Goal: Transaction & Acquisition: Purchase product/service

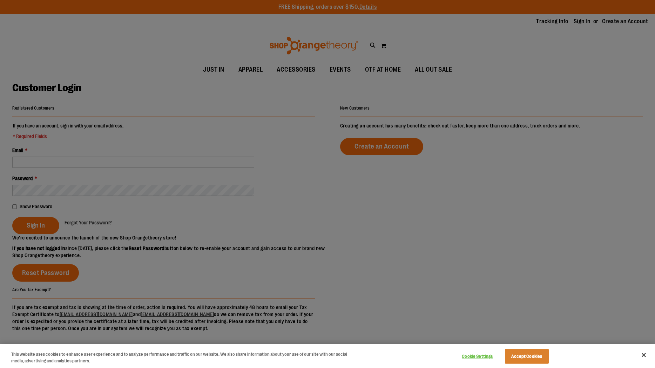
click at [218, 150] on div at bounding box center [327, 184] width 655 height 368
click at [213, 158] on div at bounding box center [327, 184] width 655 height 368
click at [645, 352] on button "Close" at bounding box center [643, 354] width 15 height 15
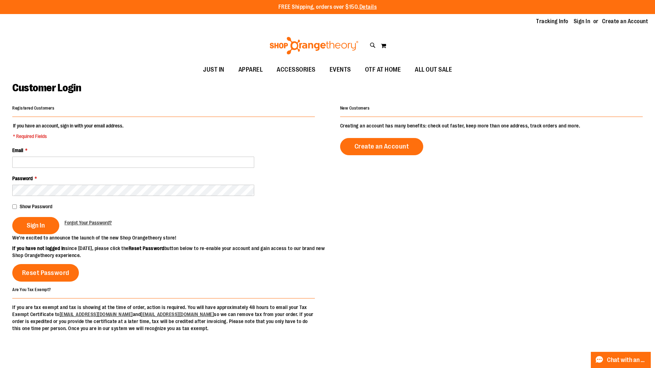
click at [120, 156] on div "Email *" at bounding box center [163, 157] width 303 height 21
click at [120, 162] on input "Email *" at bounding box center [133, 161] width 242 height 11
type input "**********"
click at [12, 217] on button "Sign In" at bounding box center [35, 225] width 47 height 17
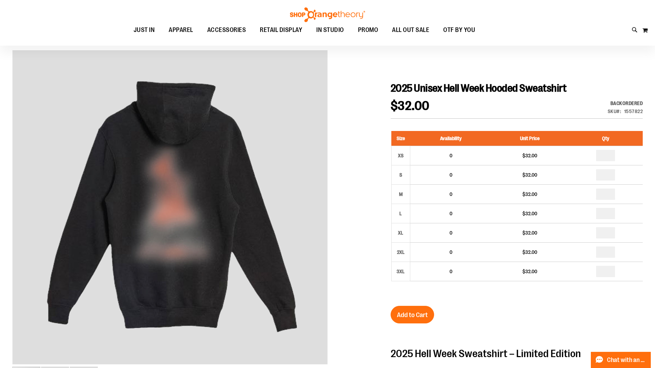
scroll to position [49, 0]
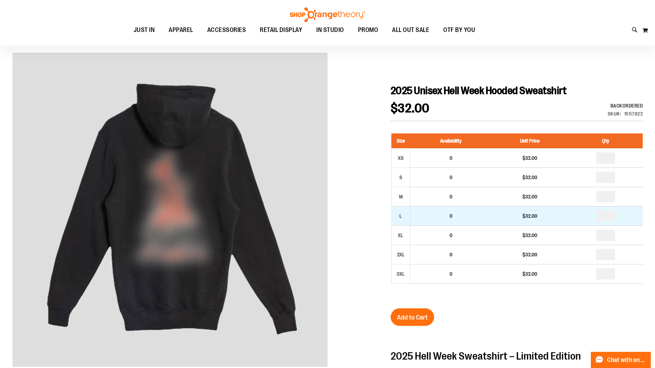
type input "**********"
click at [611, 216] on input "number" at bounding box center [605, 215] width 19 height 11
type input "*"
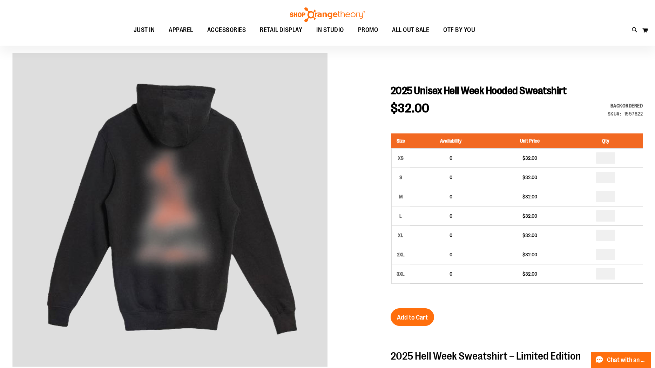
click at [530, 331] on div "2025 Unisex Hell Week Hooded Sweatshirt $32.00 Backordered Only %1 left SKU 155…" at bounding box center [517, 331] width 252 height 494
click at [406, 319] on span "Add to Cart" at bounding box center [412, 317] width 31 height 8
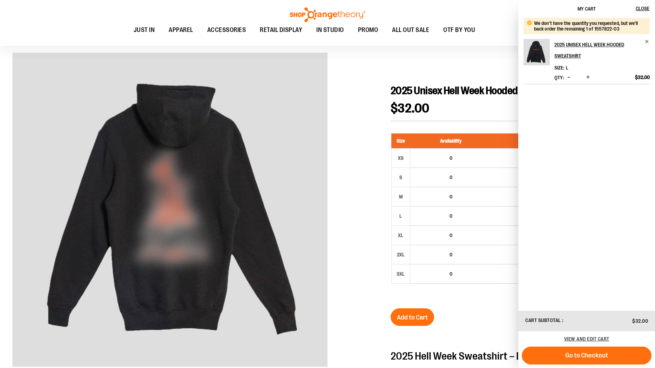
click at [355, 172] on div at bounding box center [327, 316] width 631 height 526
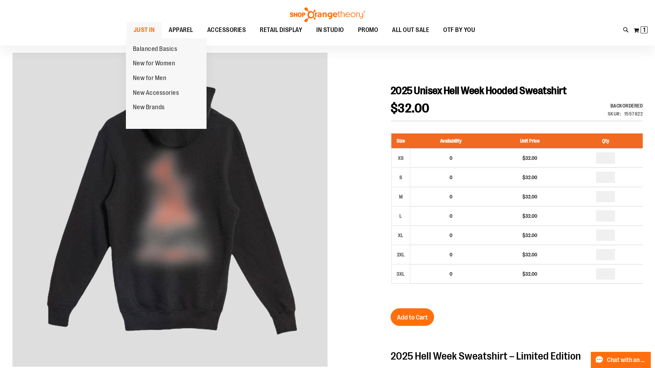
click at [144, 28] on span "JUST IN" at bounding box center [144, 30] width 21 height 16
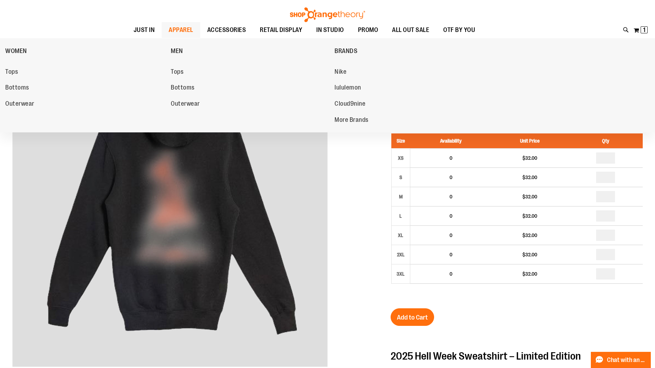
click at [169, 28] on span "APPAREL" at bounding box center [181, 30] width 25 height 16
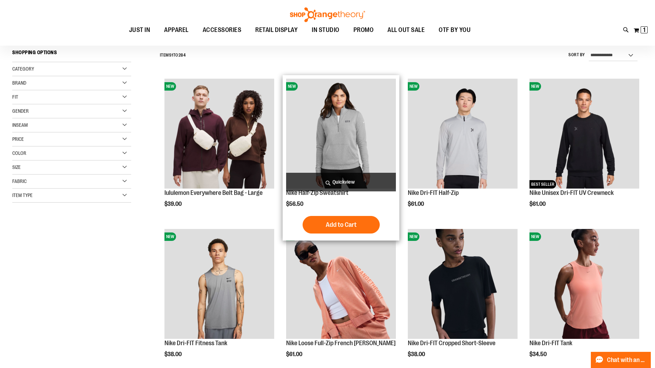
scroll to position [58, 0]
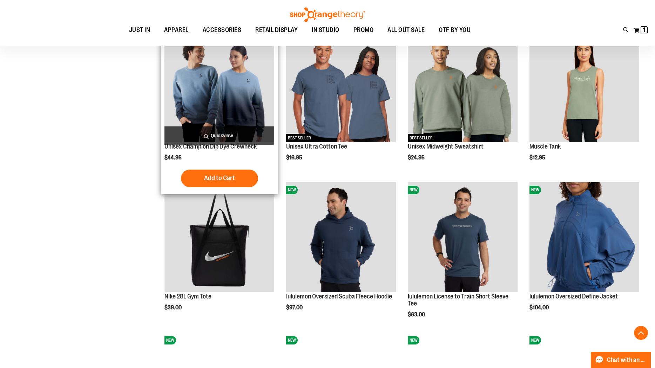
scroll to position [561, 0]
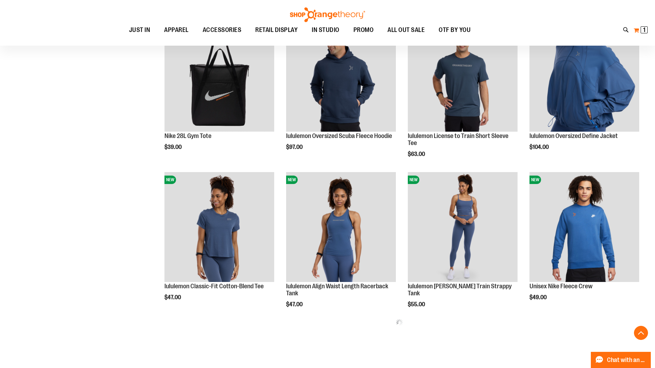
scroll to position [721, 0]
type input "**********"
click at [645, 26] on button "My Cart 1 1 items" at bounding box center [640, 30] width 15 height 11
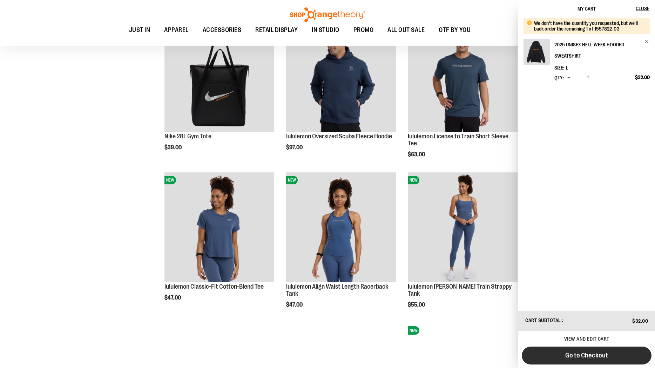
click at [570, 359] on button "Go to Checkout" at bounding box center [587, 355] width 130 height 18
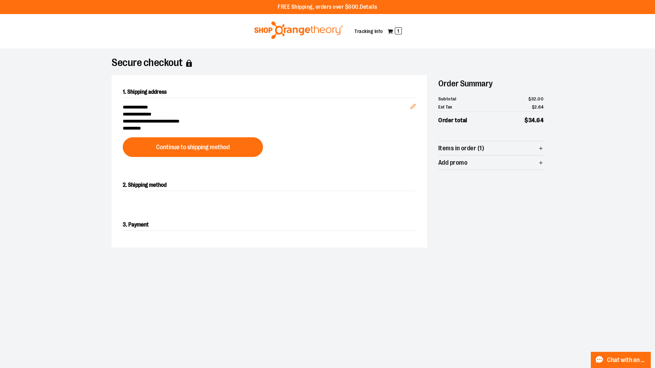
click at [187, 158] on div "**********" at bounding box center [270, 121] width 316 height 93
click at [187, 157] on div "**********" at bounding box center [270, 121] width 316 height 93
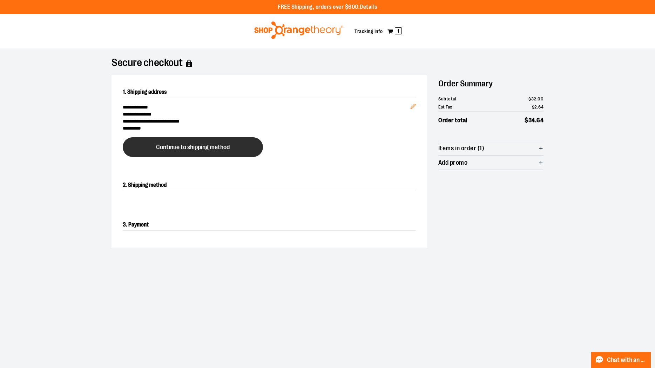
click at [187, 147] on span "Continue to shipping method" at bounding box center [193, 147] width 74 height 7
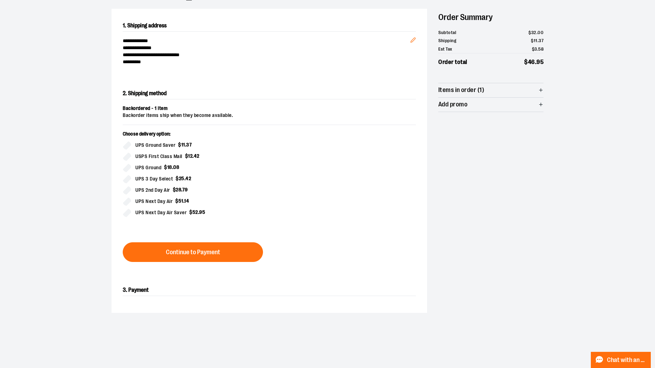
scroll to position [113, 0]
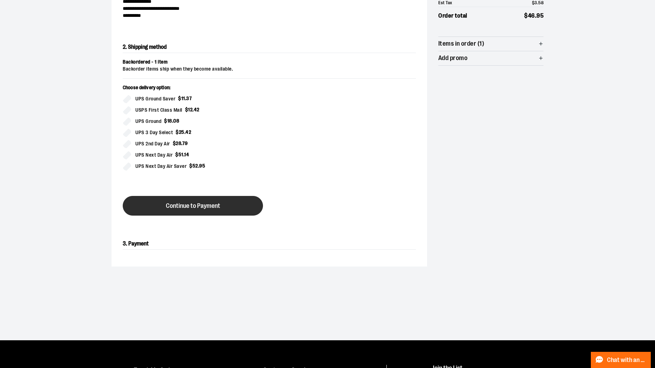
click at [179, 202] on span "Continue to Payment" at bounding box center [193, 205] width 54 height 7
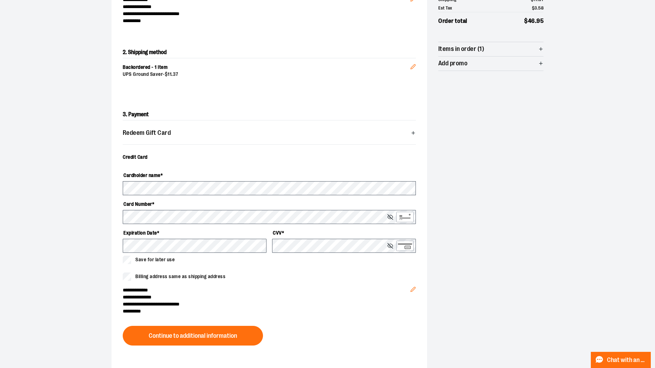
scroll to position [103, 0]
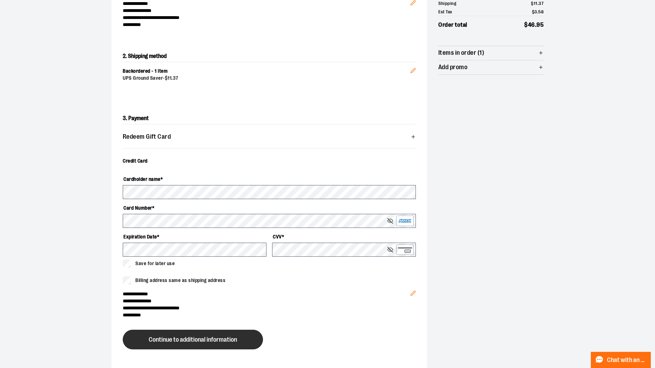
click at [211, 342] on span "Continue to additional information" at bounding box center [193, 339] width 88 height 7
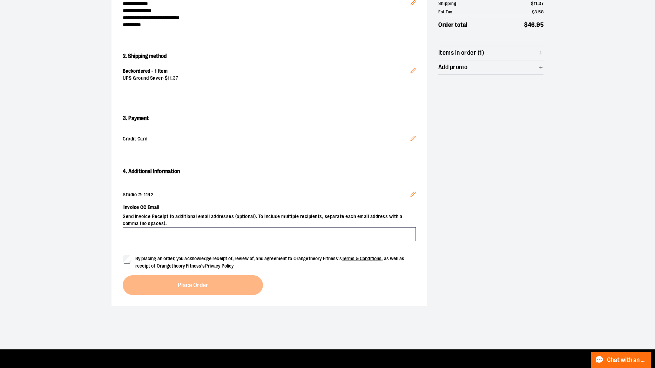
click at [165, 255] on span "By placing an order, you acknowledge receipt of, review of, and agreement to Or…" at bounding box center [269, 261] width 269 height 13
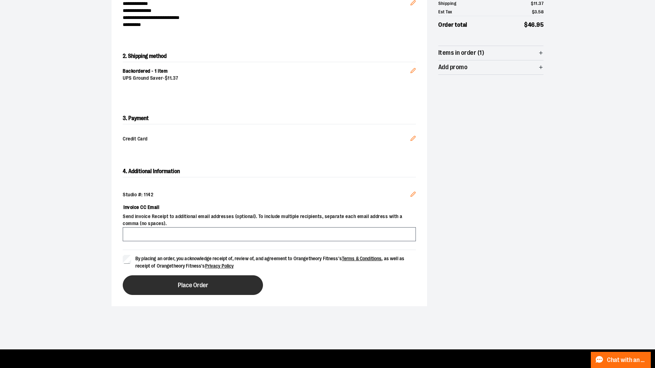
click at [165, 289] on button "Place Order" at bounding box center [193, 285] width 140 height 20
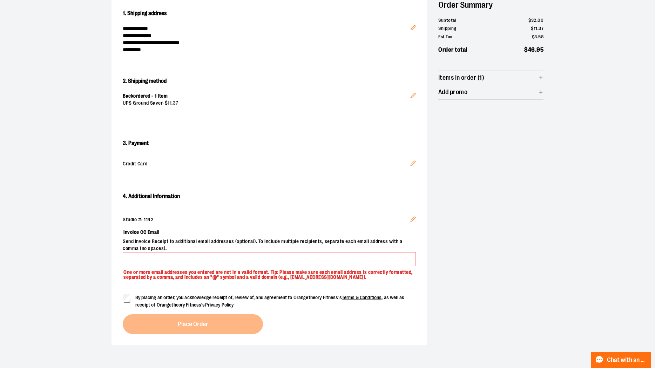
scroll to position [87, 0]
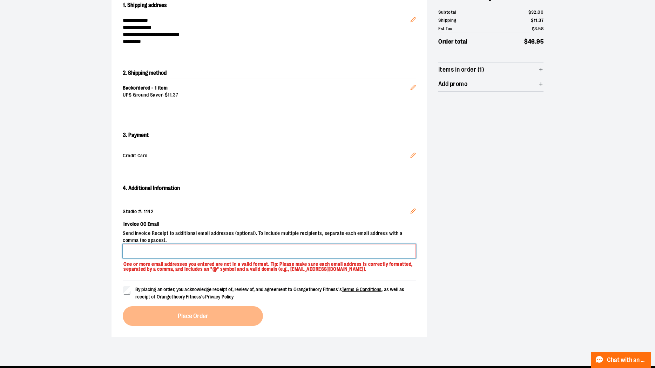
click at [171, 257] on input "Invoice CC Email" at bounding box center [269, 251] width 293 height 14
type input "**********"
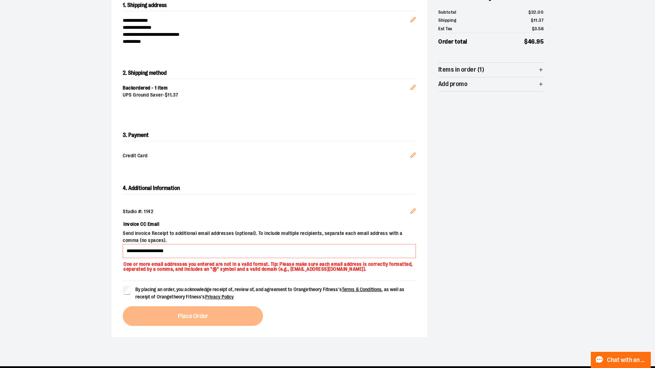
click at [140, 294] on span "By placing an order, you acknowledge receipt of, review of, and agreement to Or…" at bounding box center [269, 292] width 269 height 13
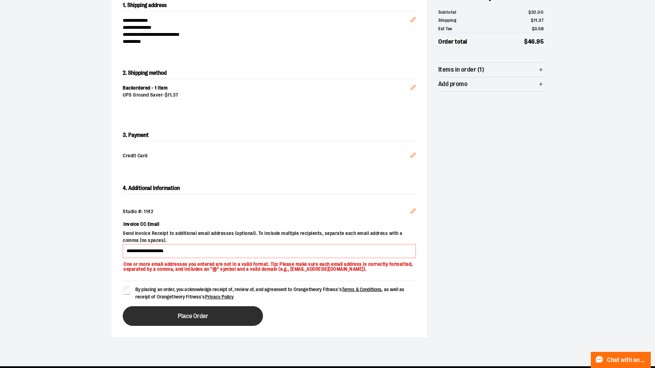
click at [150, 318] on button "Place Order" at bounding box center [193, 316] width 140 height 20
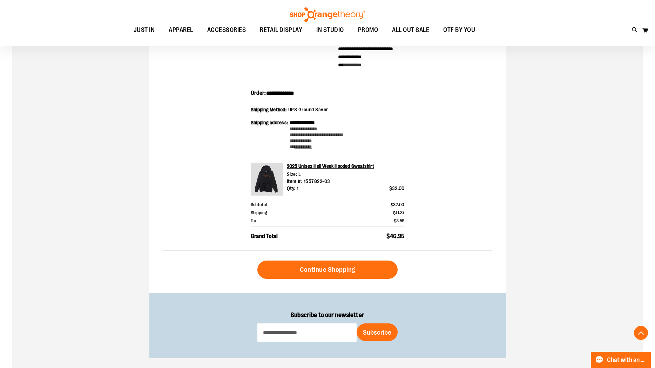
scroll to position [188, 0]
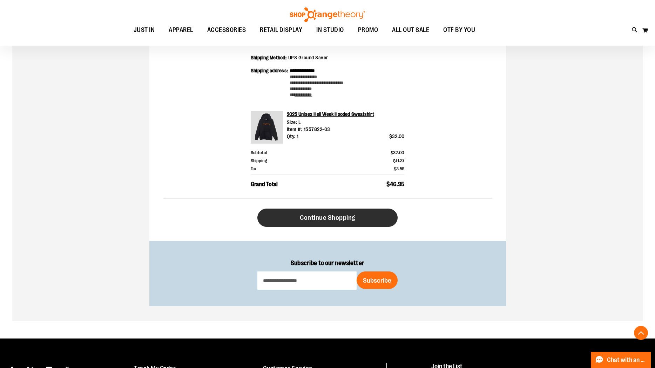
type input "**********"
click at [332, 214] on span "Continue Shopping" at bounding box center [327, 218] width 55 height 8
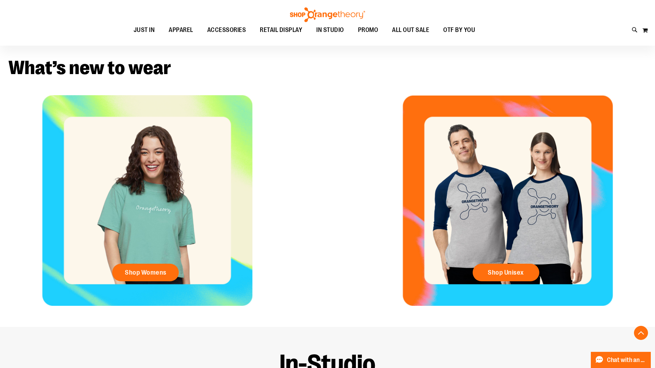
scroll to position [291, 0]
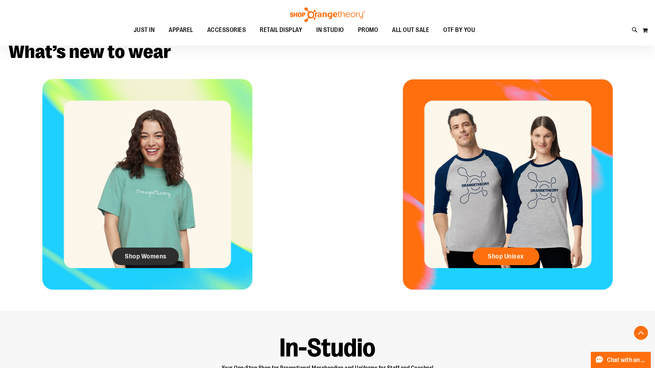
type input "**********"
click at [145, 260] on link "Shop Womens" at bounding box center [145, 256] width 67 height 18
